Goal: Task Accomplishment & Management: Manage account settings

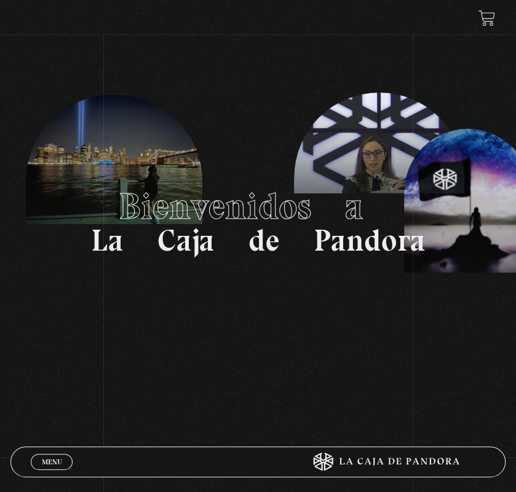
click at [44, 468] on link "Menu Cerrar" at bounding box center [52, 462] width 42 height 16
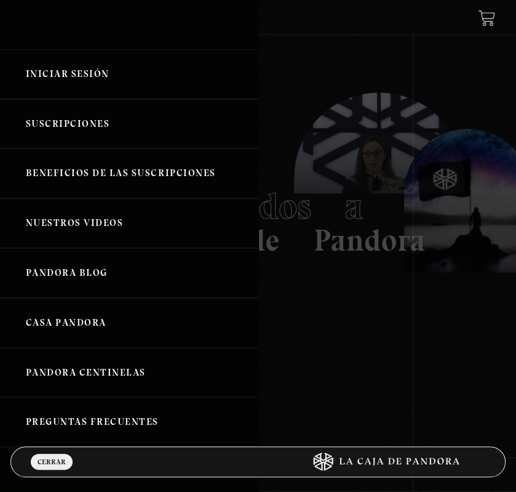
click at [66, 69] on link "Iniciar Sesión" at bounding box center [129, 74] width 258 height 50
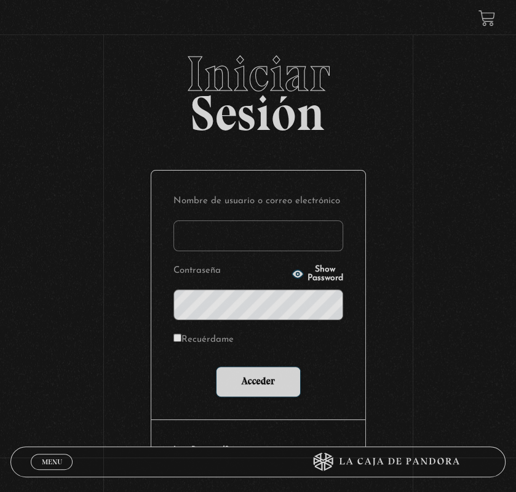
click at [228, 241] on input "Nombre de usuario o correo electrónico" at bounding box center [259, 235] width 170 height 31
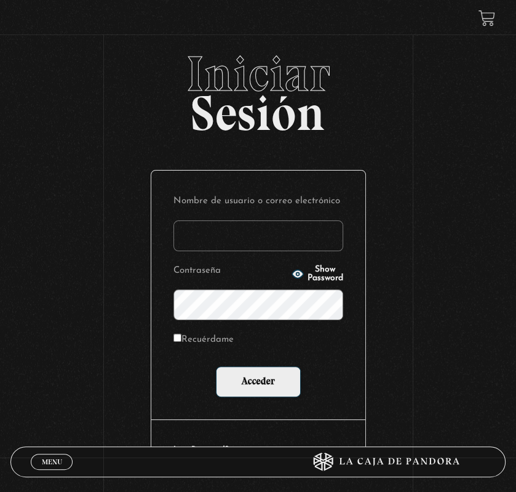
type input "jpgleon@gmail.com"
click at [216, 366] on input "Acceder" at bounding box center [258, 381] width 85 height 31
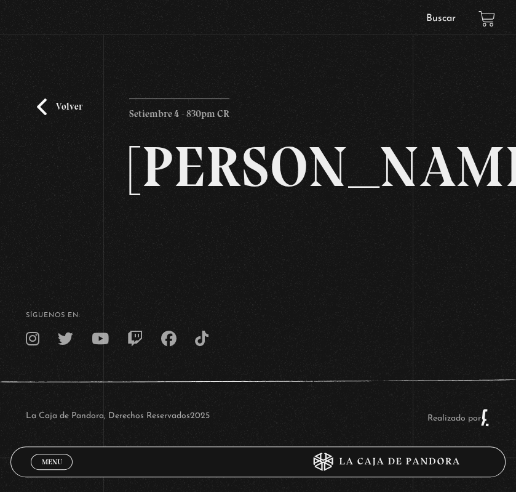
click at [49, 105] on link "Volver" at bounding box center [60, 106] width 46 height 17
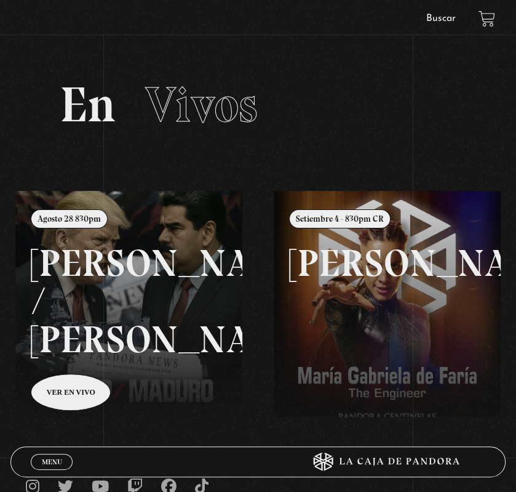
click at [159, 253] on link at bounding box center [273, 437] width 516 height 492
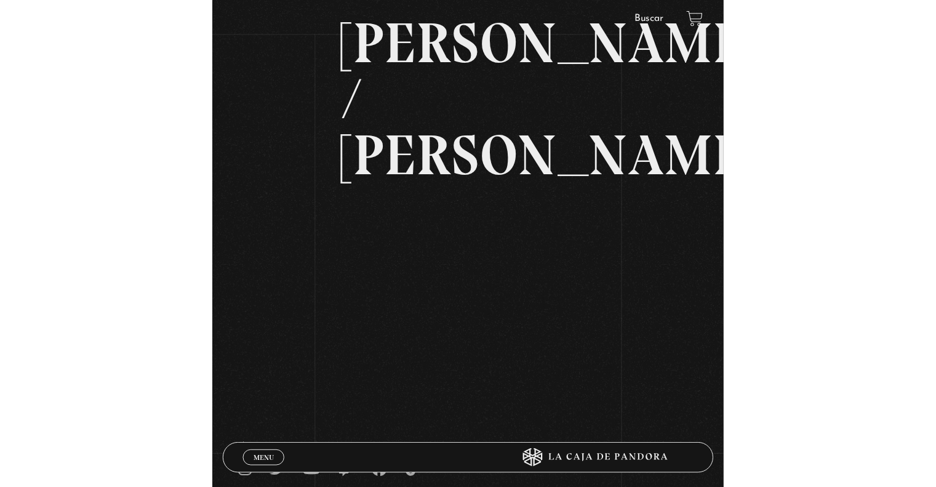
scroll to position [62, 0]
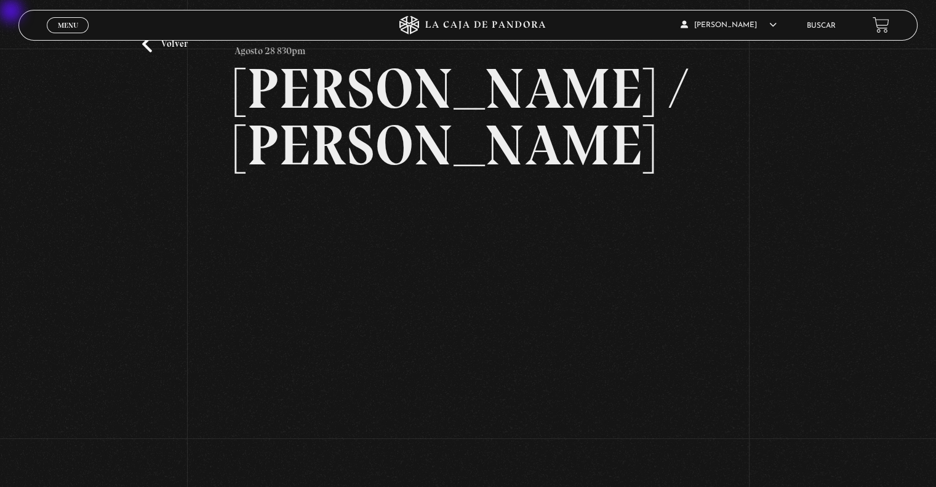
click at [516, 245] on div "Volver [DATE] 830pm [PERSON_NAME] / [GEOGRAPHIC_DATA]" at bounding box center [468, 233] width 936 height 492
click at [516, 267] on div "Volver [DATE] 830pm [PERSON_NAME] / [GEOGRAPHIC_DATA]" at bounding box center [468, 233] width 936 height 492
